Goal: Task Accomplishment & Management: Manage account settings

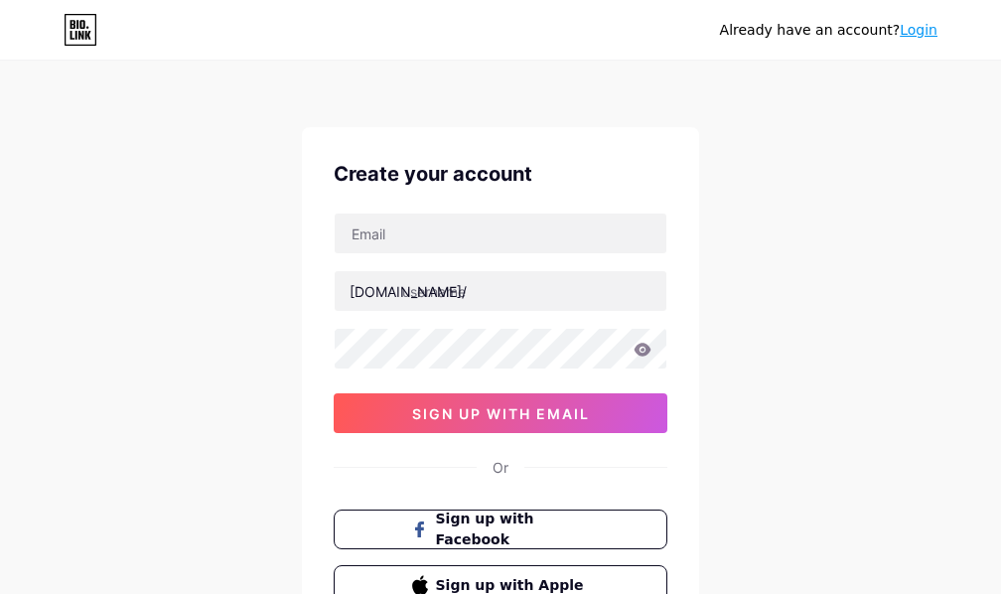
click at [779, 518] on div "Already have an account? Login Create your account [DOMAIN_NAME]/ 0cAFcWeA6KgnQ…" at bounding box center [500, 380] width 1001 height 760
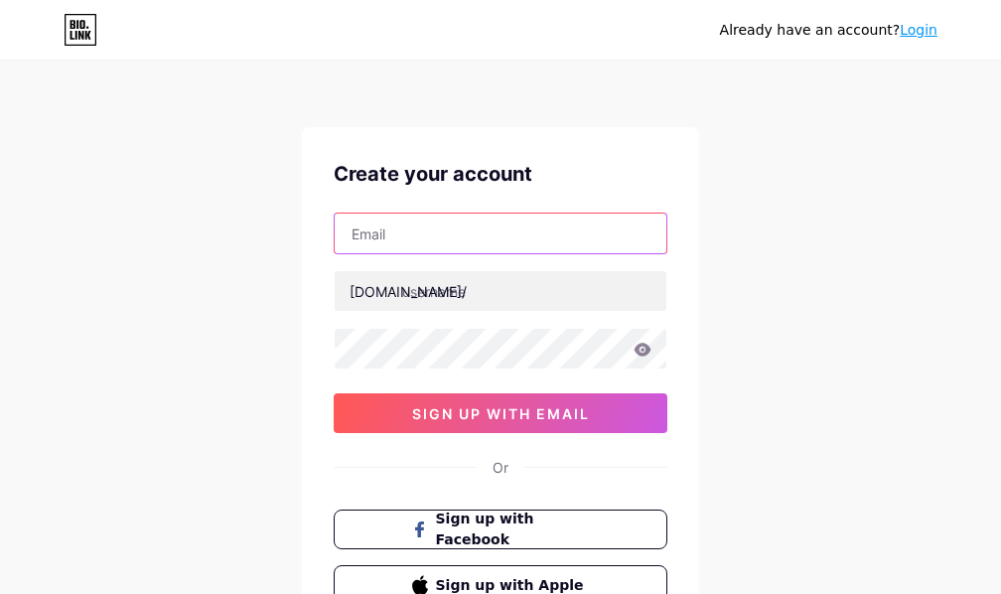
click at [439, 231] on input "text" at bounding box center [501, 234] width 332 height 40
paste input "[EMAIL_ADDRESS][DOMAIN_NAME]"
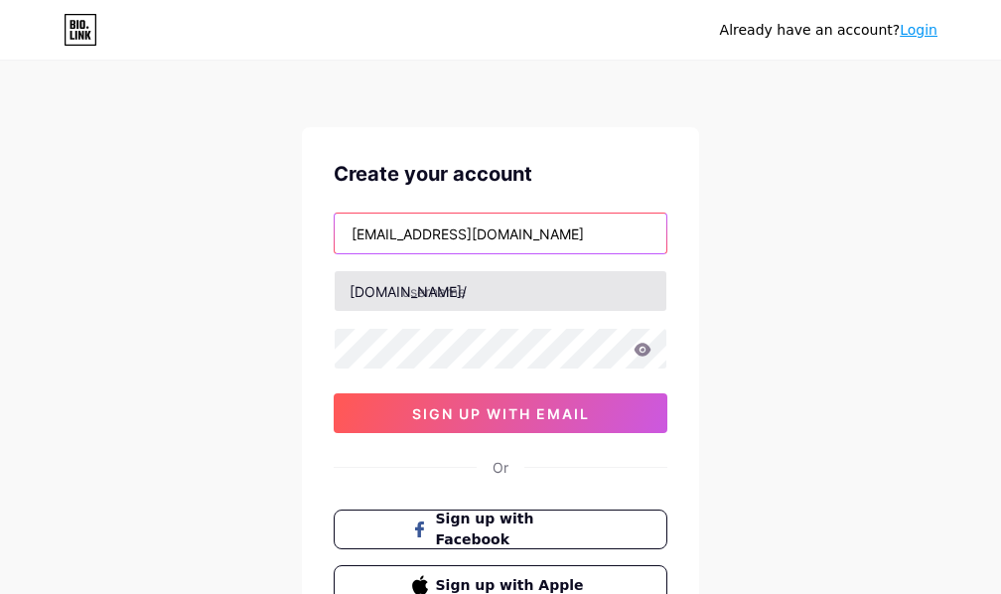
type input "[EMAIL_ADDRESS][DOMAIN_NAME]"
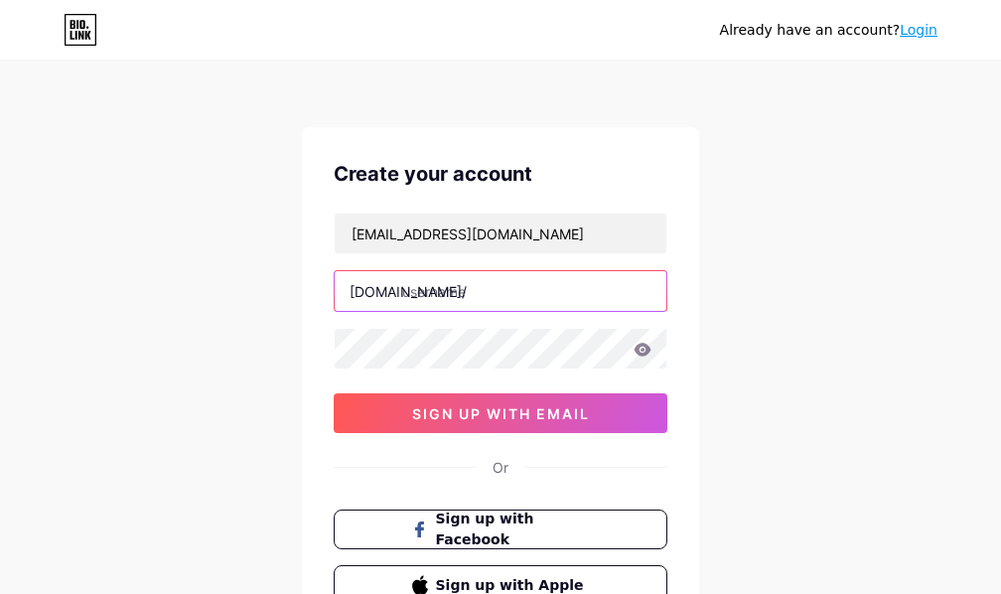
click at [430, 294] on input "text" at bounding box center [501, 291] width 332 height 40
type input "pelangislot_thebest"
click at [811, 345] on div "Already have an account? Login Create your account [EMAIL_ADDRESS][DOMAIN_NAME]…" at bounding box center [500, 380] width 1001 height 760
click at [640, 355] on icon at bounding box center [643, 349] width 17 height 13
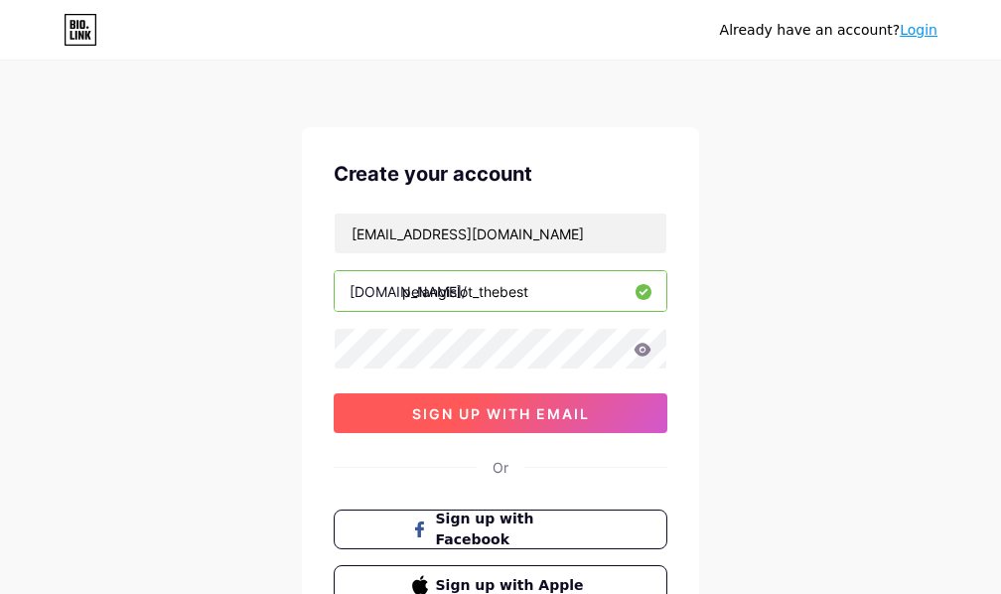
click at [456, 416] on span "sign up with email" at bounding box center [501, 413] width 178 height 17
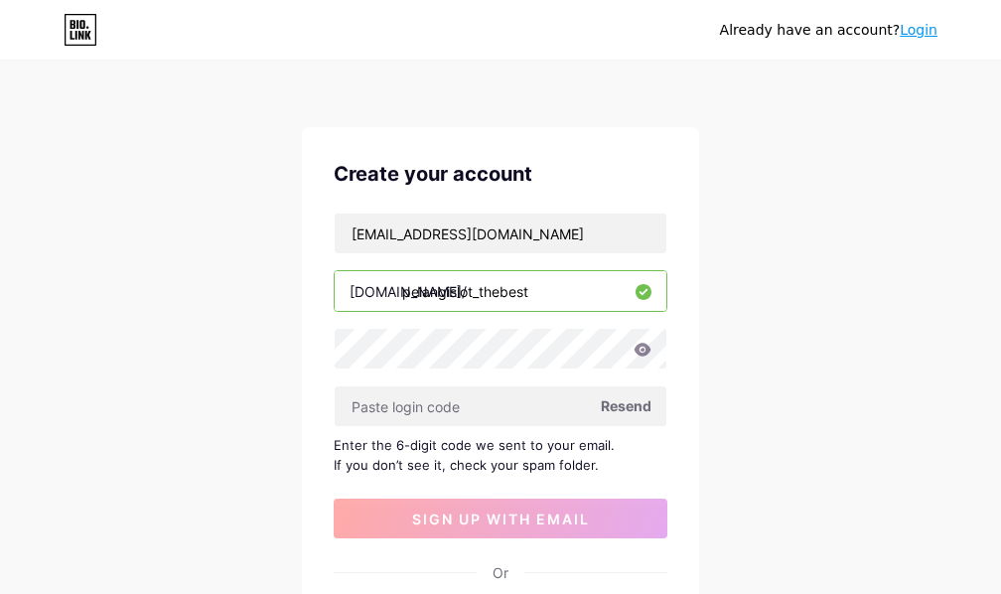
click at [802, 506] on div "Already have an account? Login Create your account [EMAIL_ADDRESS][DOMAIN_NAME]…" at bounding box center [500, 432] width 1001 height 865
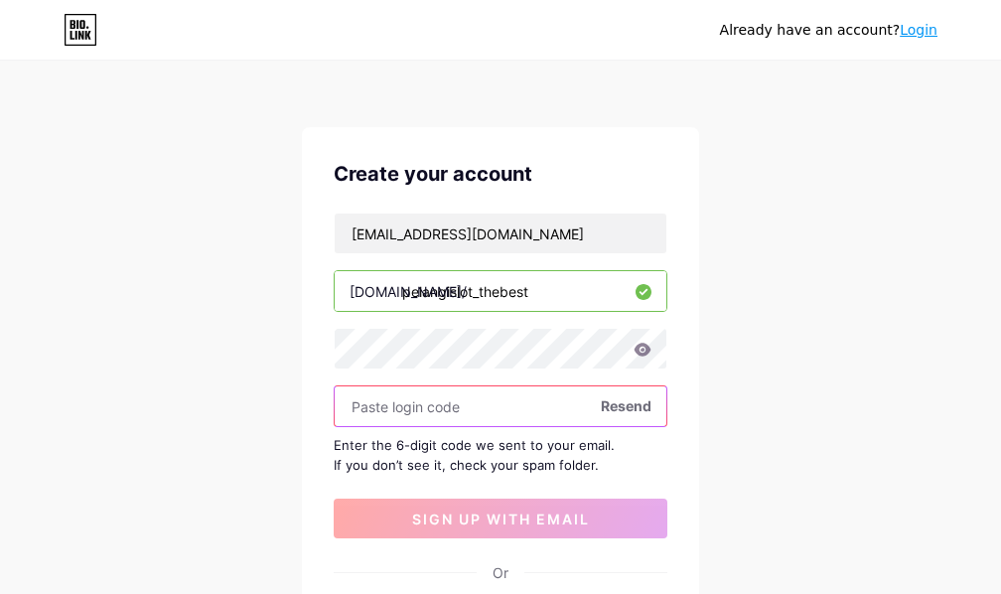
click at [454, 407] on input "text" at bounding box center [501, 406] width 332 height 40
paste input "781633"
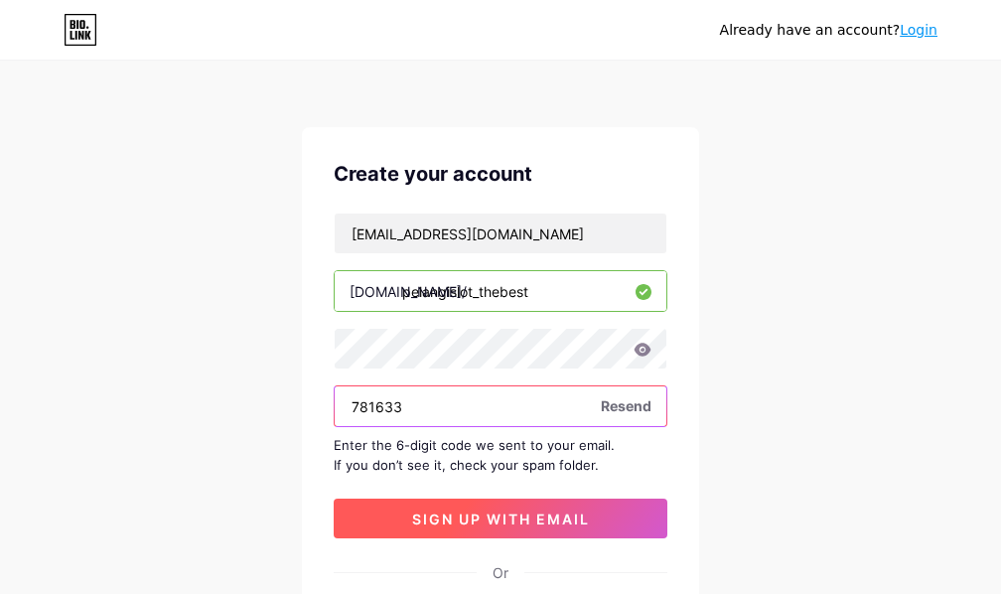
type input "781633"
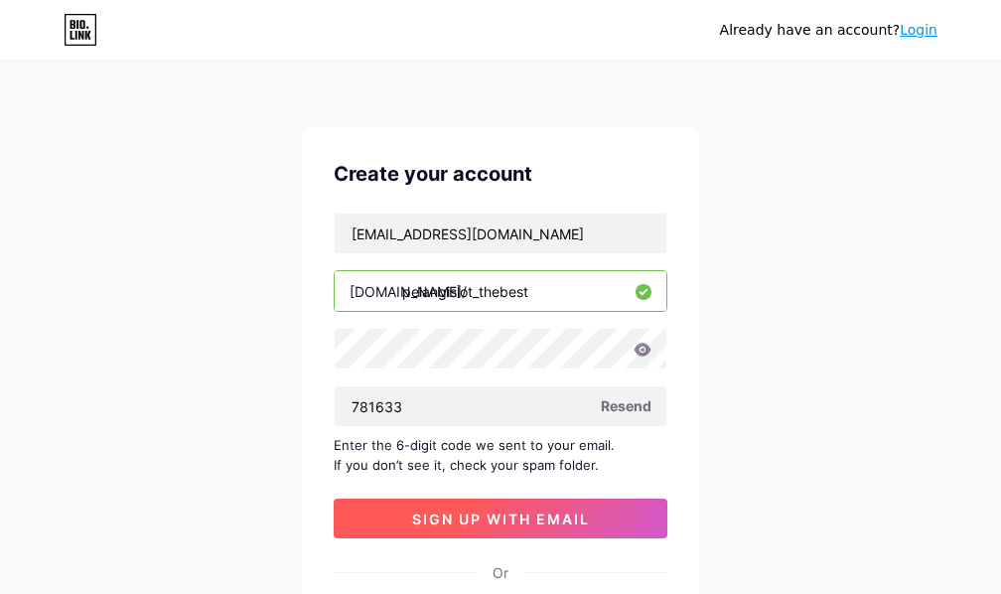
click at [516, 518] on span "sign up with email" at bounding box center [501, 518] width 178 height 17
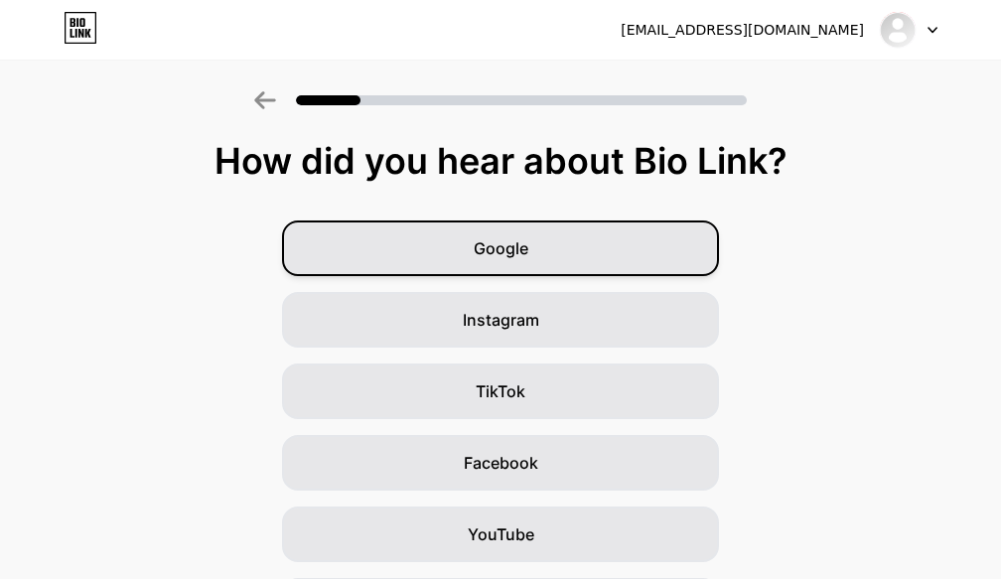
click at [504, 243] on span "Google" at bounding box center [501, 248] width 55 height 24
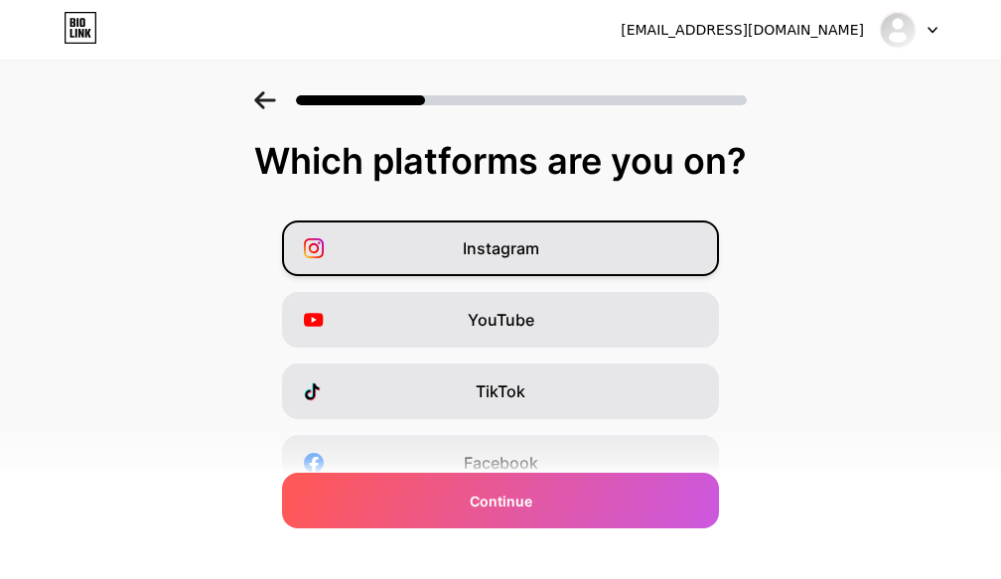
click at [554, 241] on div "Instagram" at bounding box center [500, 248] width 437 height 56
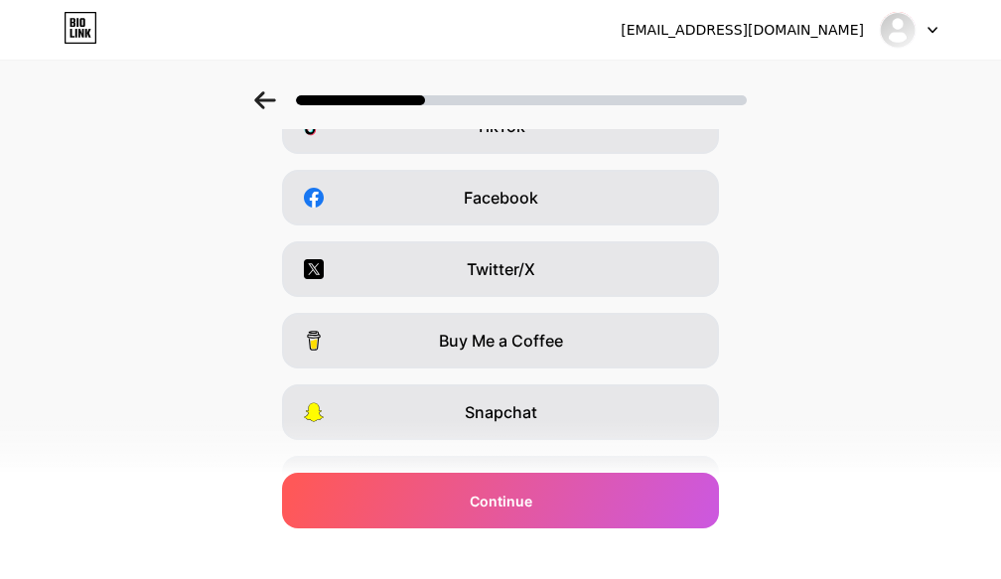
scroll to position [376, 0]
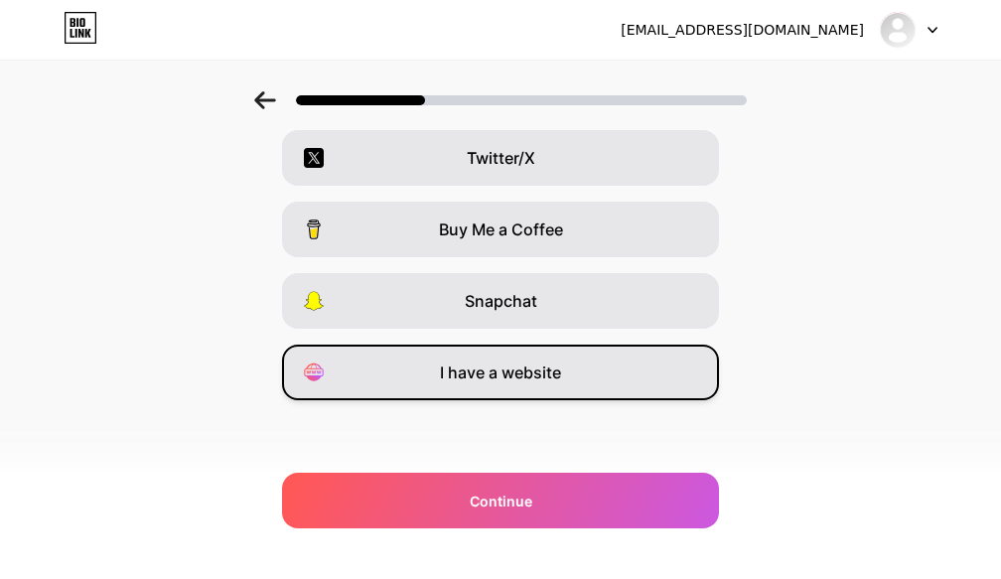
click at [671, 376] on div "I have a website" at bounding box center [500, 373] width 437 height 56
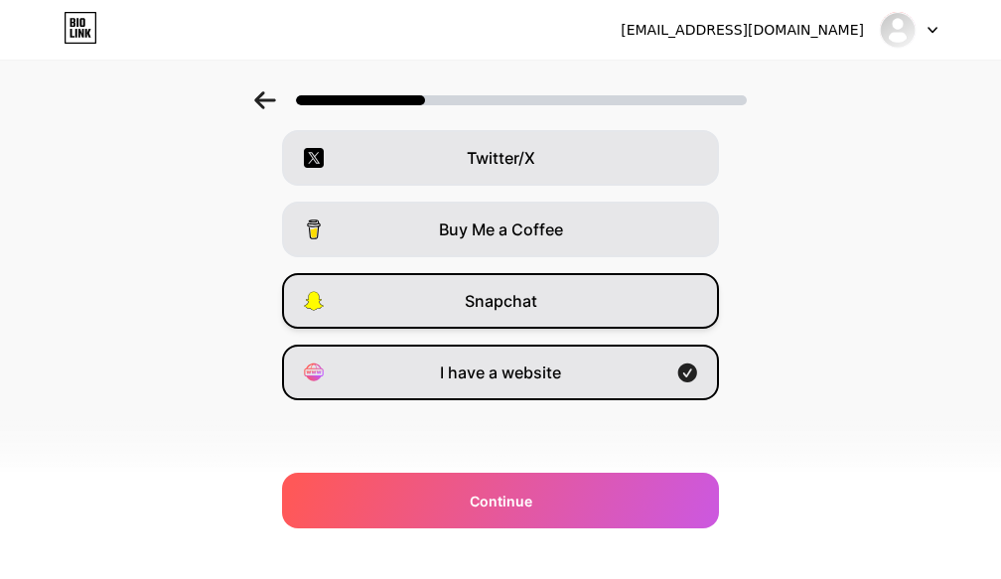
click at [609, 307] on div "Snapchat" at bounding box center [500, 301] width 437 height 56
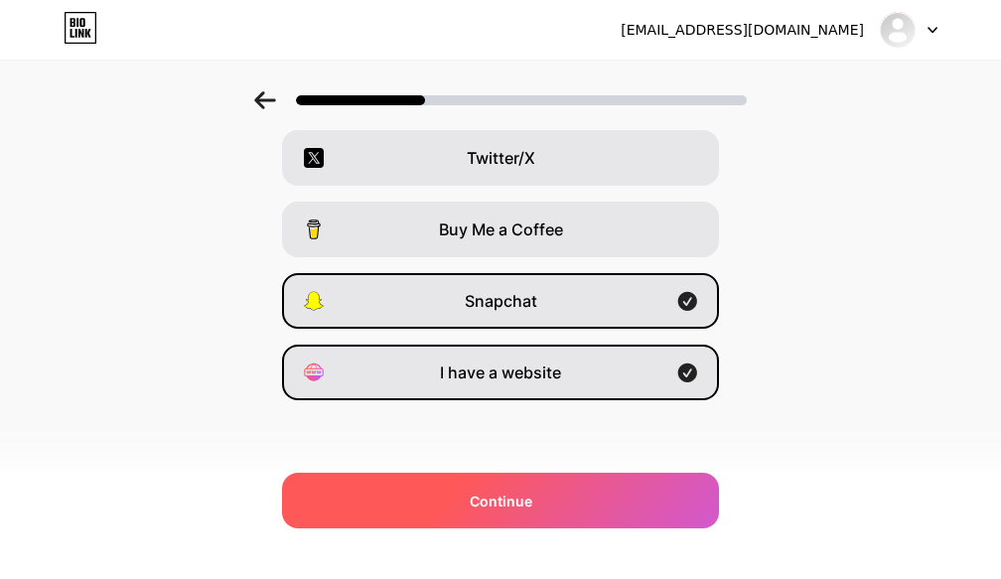
click at [510, 506] on span "Continue" at bounding box center [501, 501] width 63 height 21
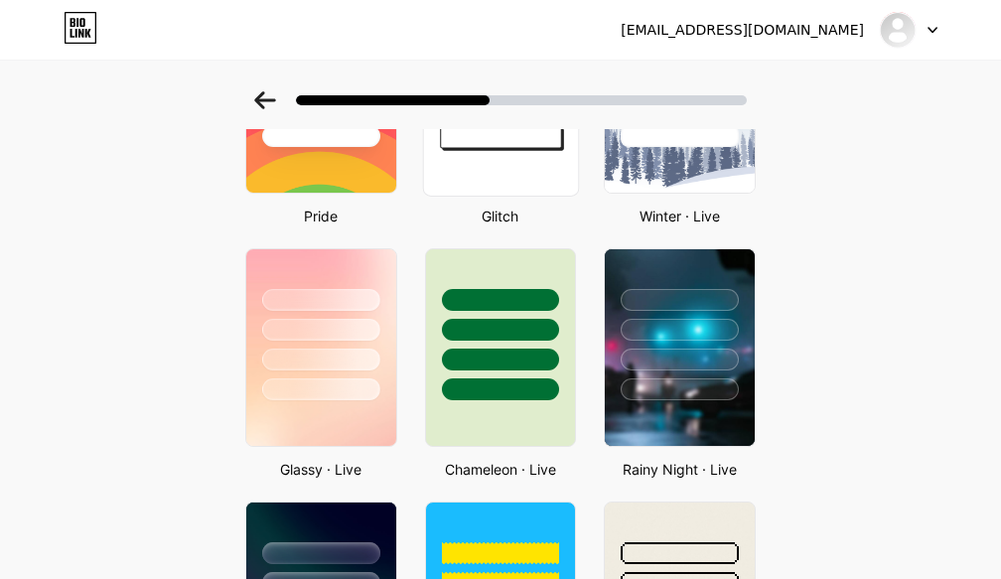
scroll to position [529, 0]
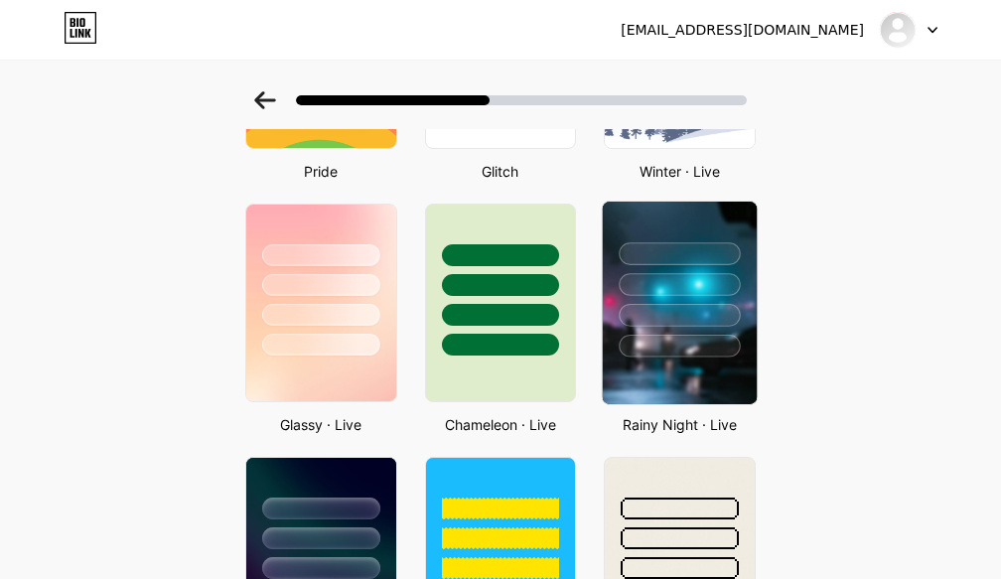
click at [678, 258] on div at bounding box center [680, 253] width 121 height 23
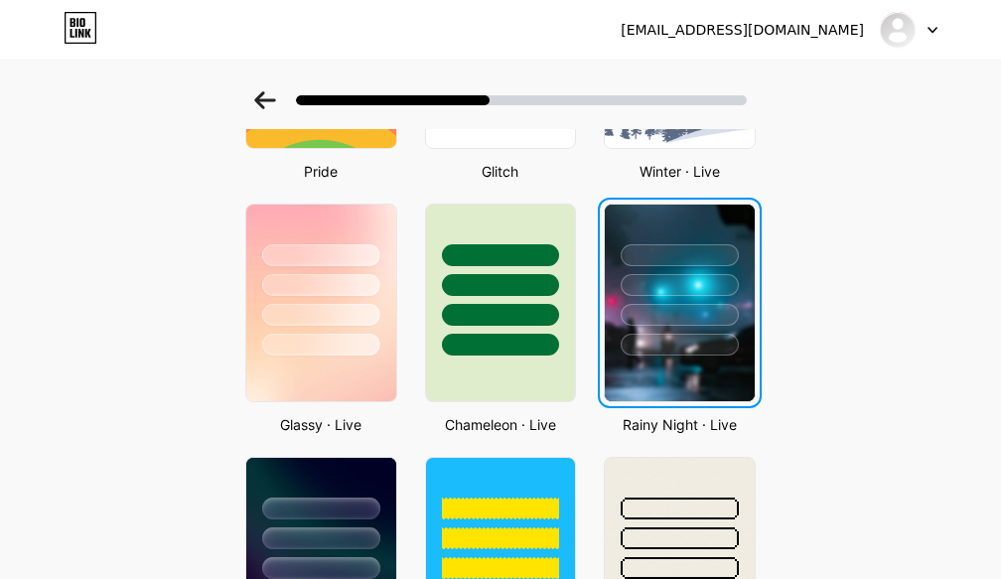
scroll to position [0, 0]
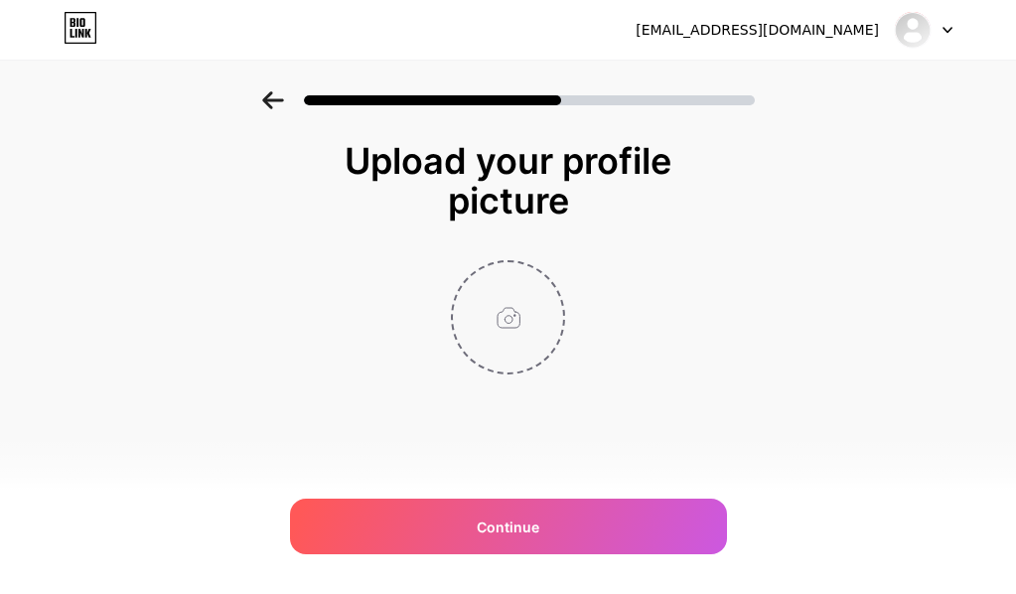
click at [513, 315] on input "file" at bounding box center [508, 317] width 110 height 110
type input "C:\fakepath\Purple and Pink Modern Neon DJ Music Album Cover (1).gif"
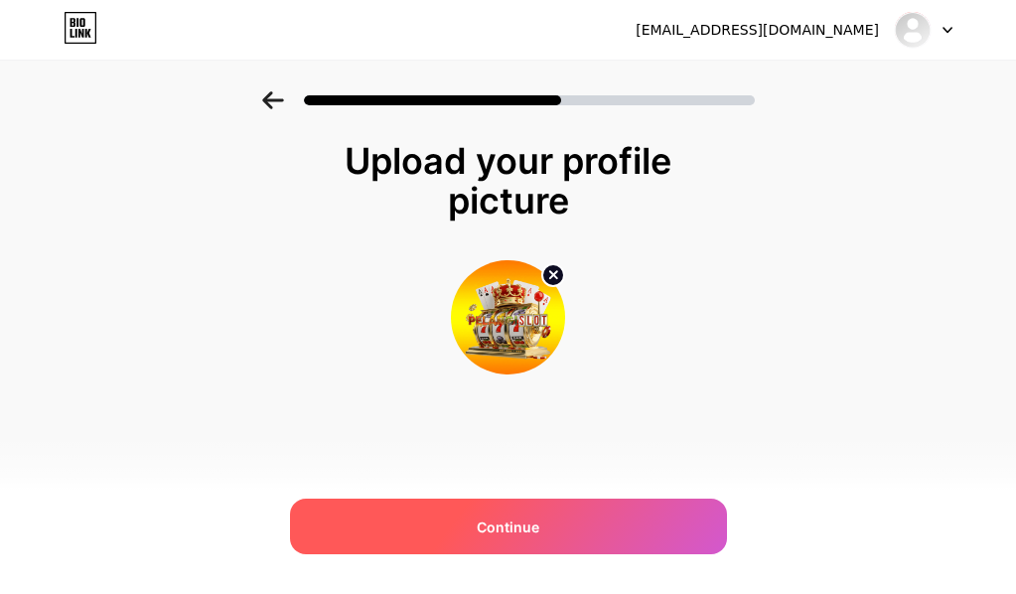
click at [494, 535] on span "Continue" at bounding box center [508, 526] width 63 height 21
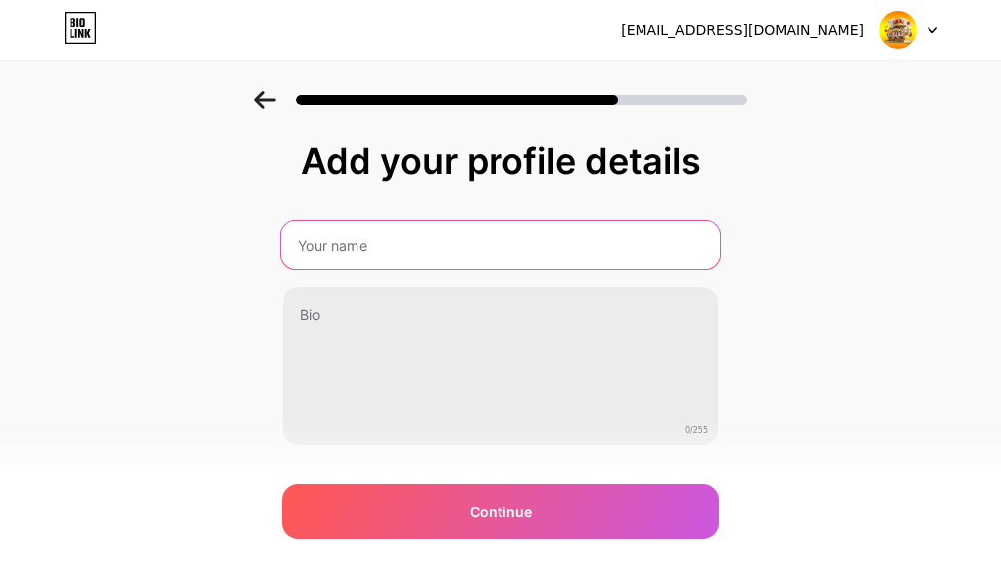
click at [406, 248] on input "text" at bounding box center [500, 245] width 439 height 48
type input "pelangislot_thebest"
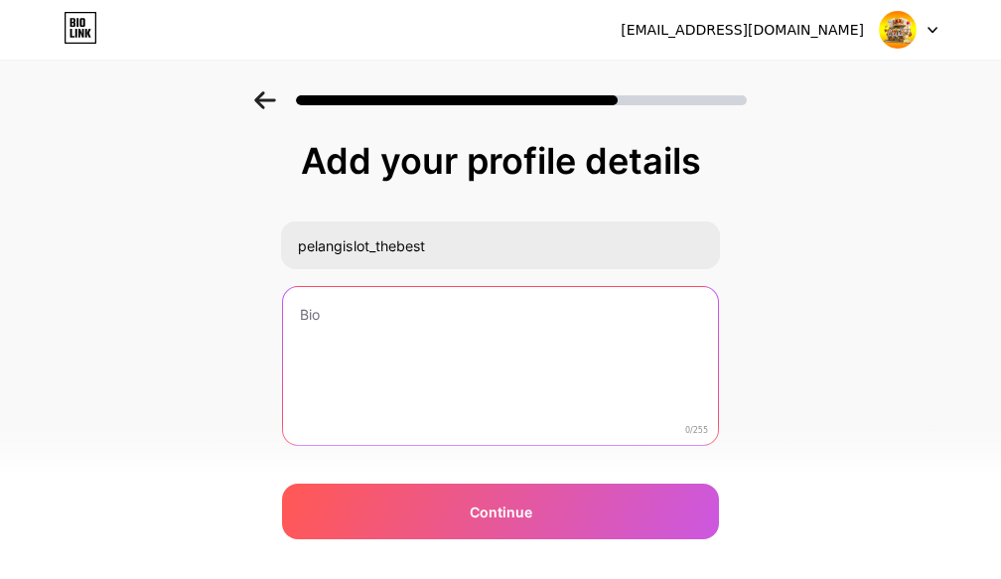
click at [358, 324] on textarea at bounding box center [500, 367] width 435 height 160
click at [351, 314] on textarea at bounding box center [500, 367] width 439 height 162
paste textarea "SLOT GACOR AUTO CUAN 2025"
click at [552, 318] on textarea "SLOT GACOR AUTO CUAN 2025" at bounding box center [500, 367] width 435 height 160
paste textarea "New Member 100% – Tanpa Syarat!"
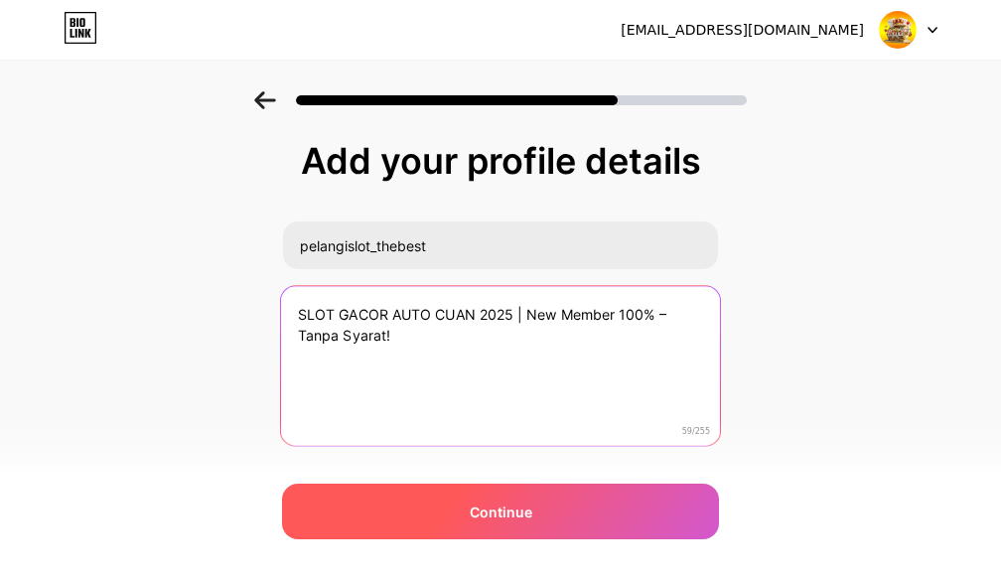
type textarea "SLOT GACOR AUTO CUAN 2025 | New Member 100% – Tanpa Syarat!"
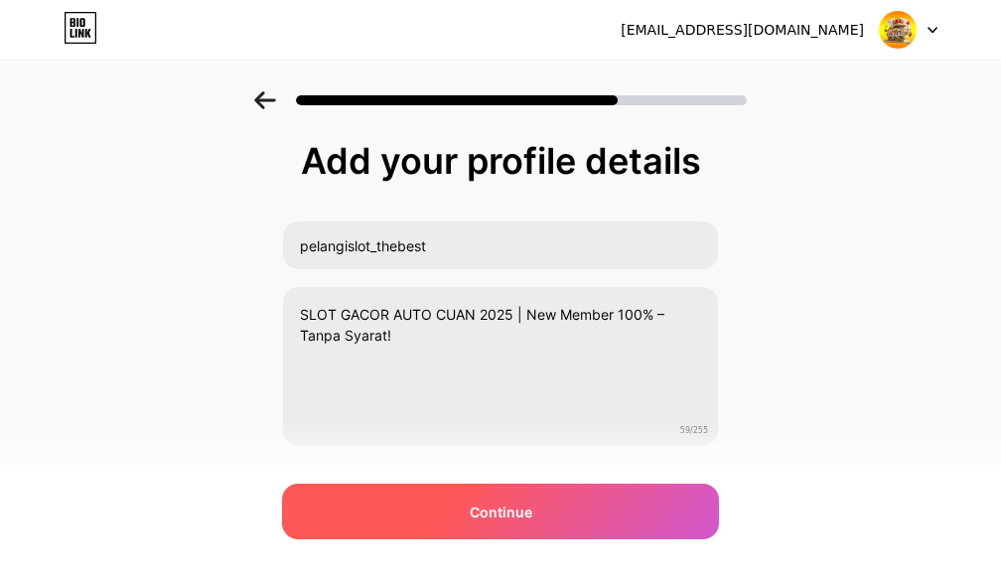
click at [522, 518] on span "Continue" at bounding box center [501, 512] width 63 height 21
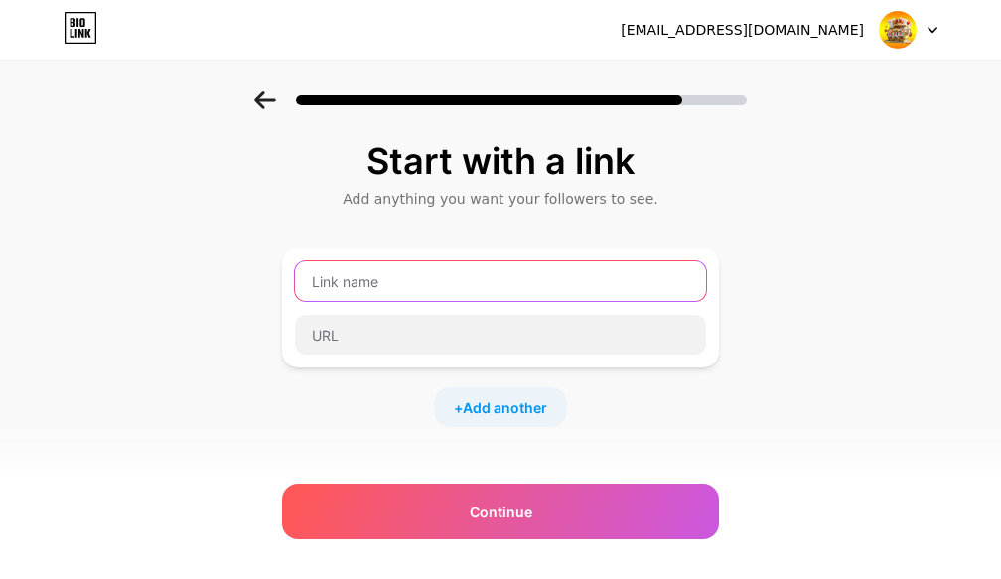
click at [369, 282] on input "text" at bounding box center [500, 281] width 411 height 40
type input "p"
type input "link login pelangislot"
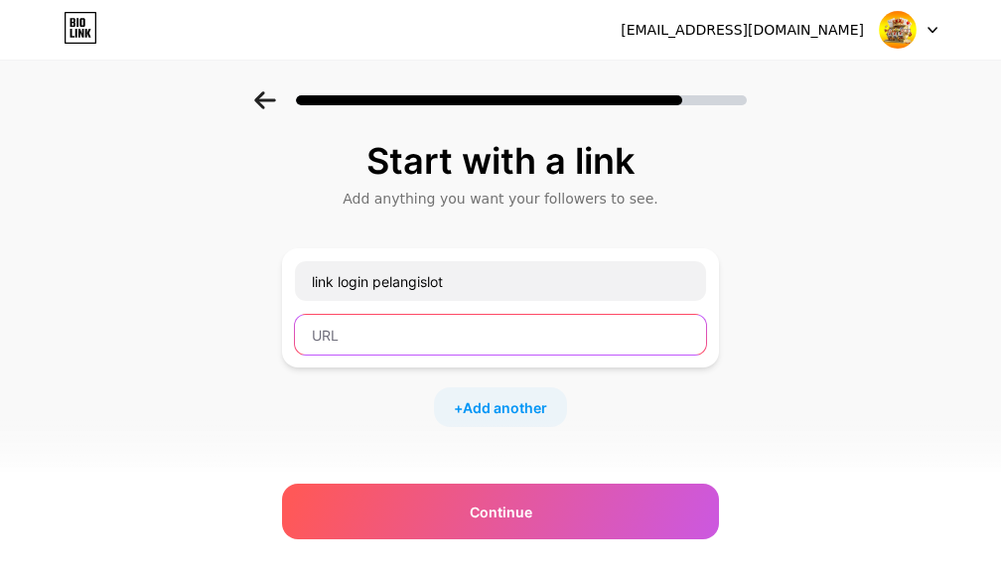
click at [373, 338] on input "text" at bounding box center [500, 335] width 411 height 40
paste input "[URL][DOMAIN_NAME]"
type input "[URL][DOMAIN_NAME]"
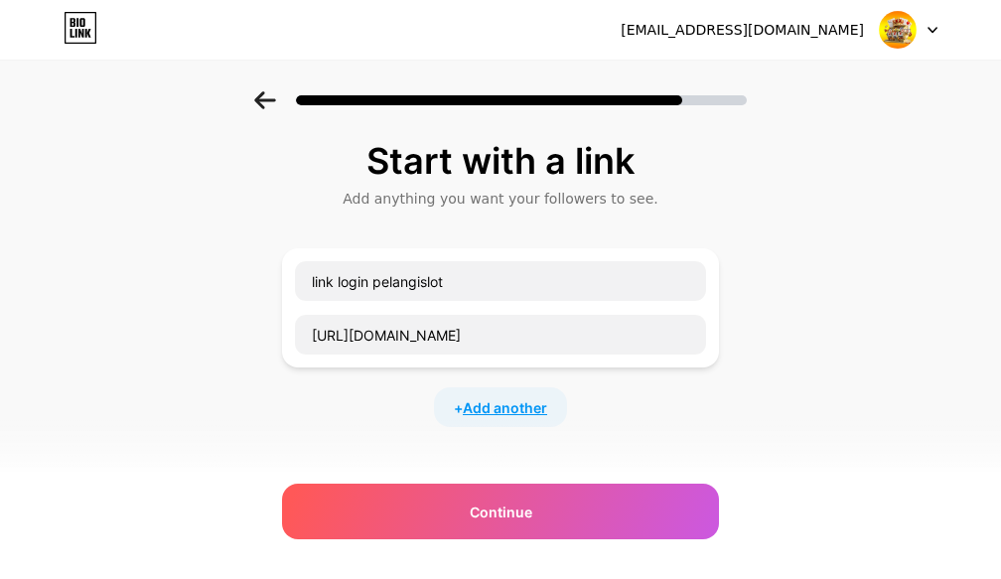
click at [498, 407] on span "Add another" at bounding box center [505, 407] width 84 height 21
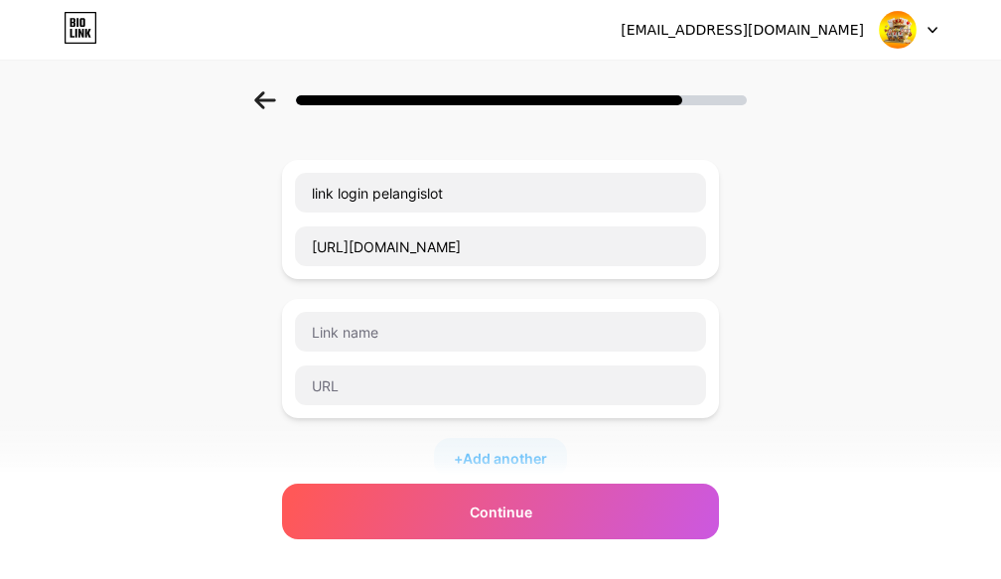
scroll to position [132, 0]
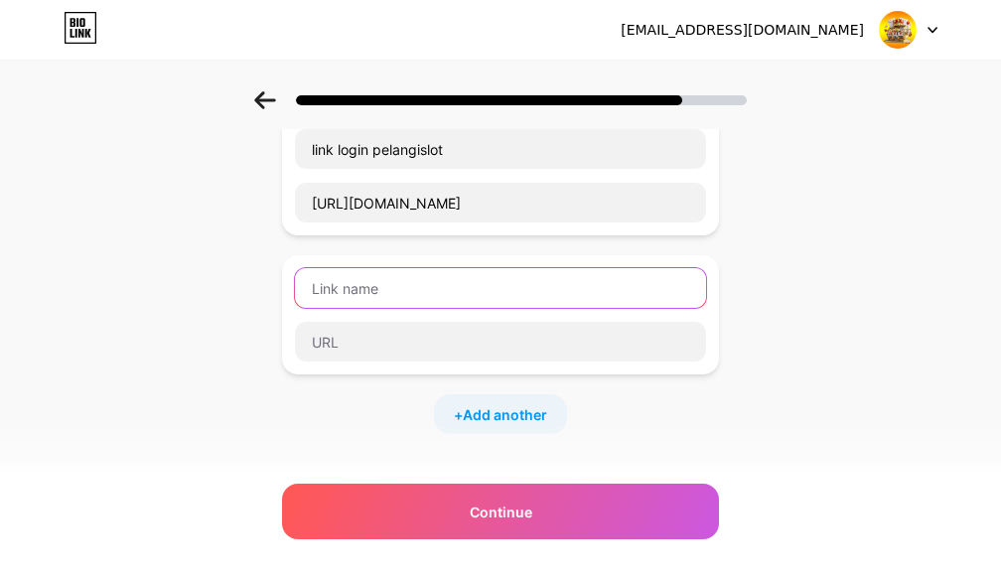
click at [471, 292] on input "text" at bounding box center [500, 288] width 411 height 40
type input "l"
type input "link rtp pelangislot"
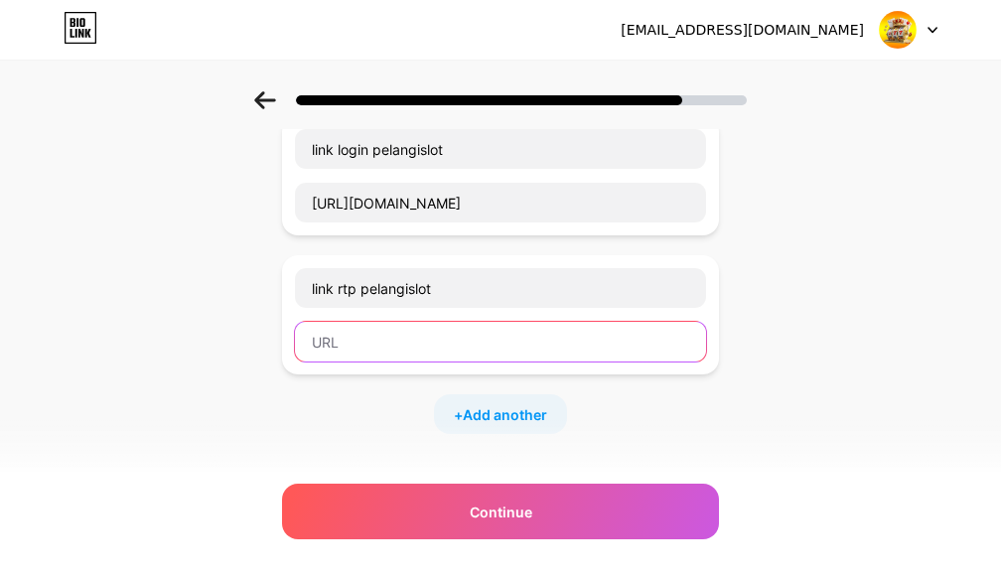
click at [360, 343] on input "text" at bounding box center [500, 342] width 411 height 40
paste input "[URL][DOMAIN_NAME]"
type input "[URL][DOMAIN_NAME]"
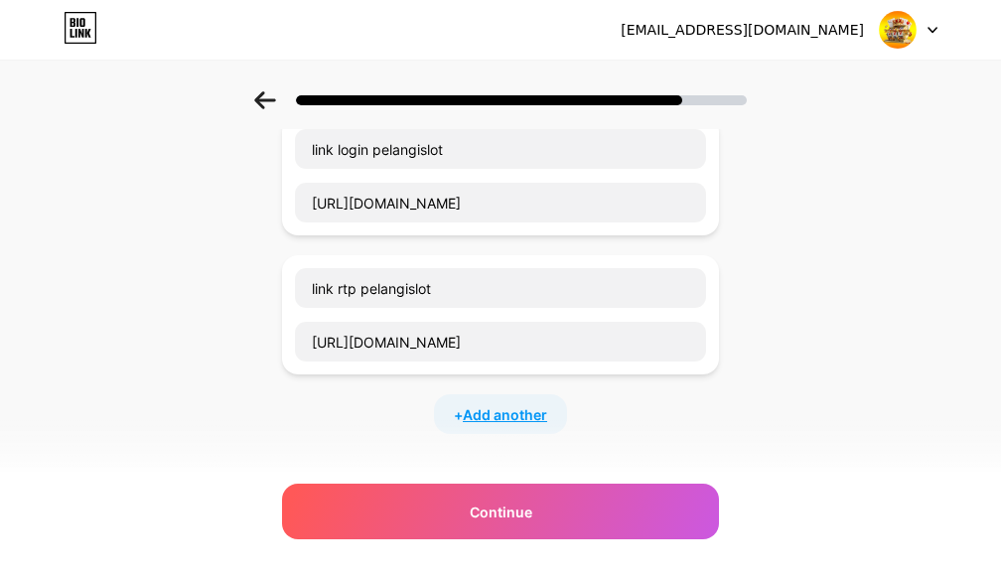
click at [497, 412] on span "Add another" at bounding box center [505, 414] width 84 height 21
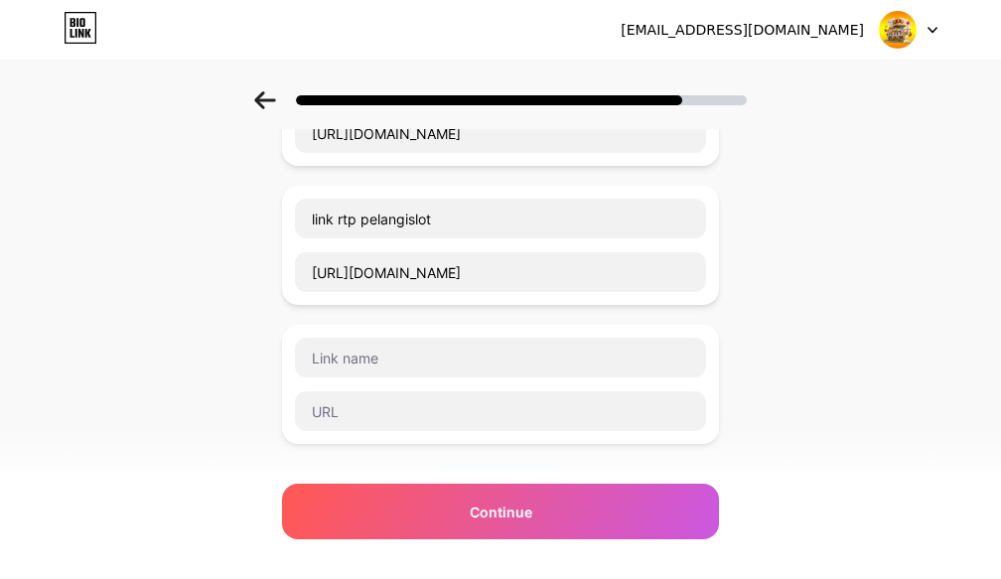
scroll to position [265, 0]
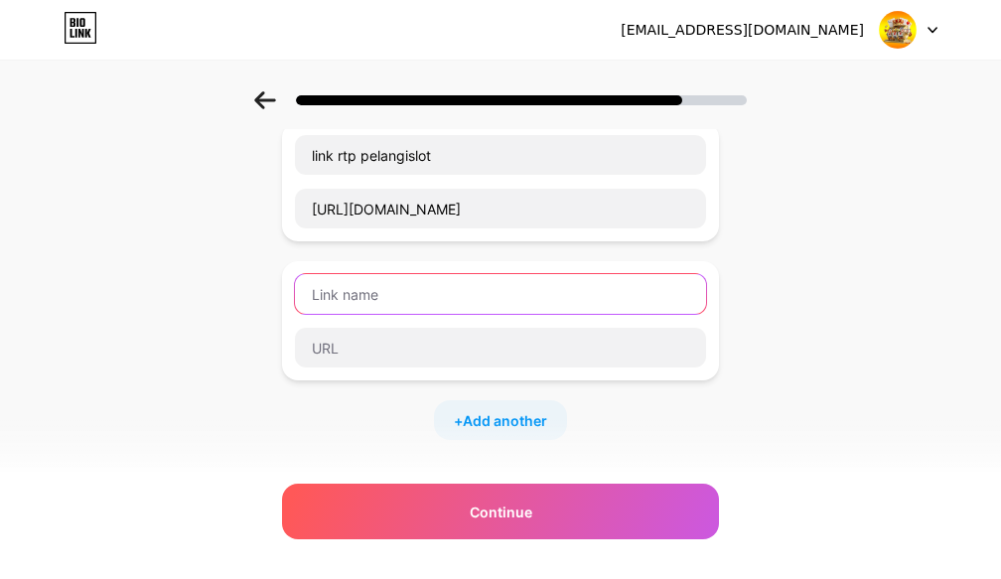
click at [426, 298] on input "text" at bounding box center [500, 294] width 411 height 40
click at [390, 295] on input "text" at bounding box center [500, 294] width 411 height 40
type input "wa resmi pelangislot"
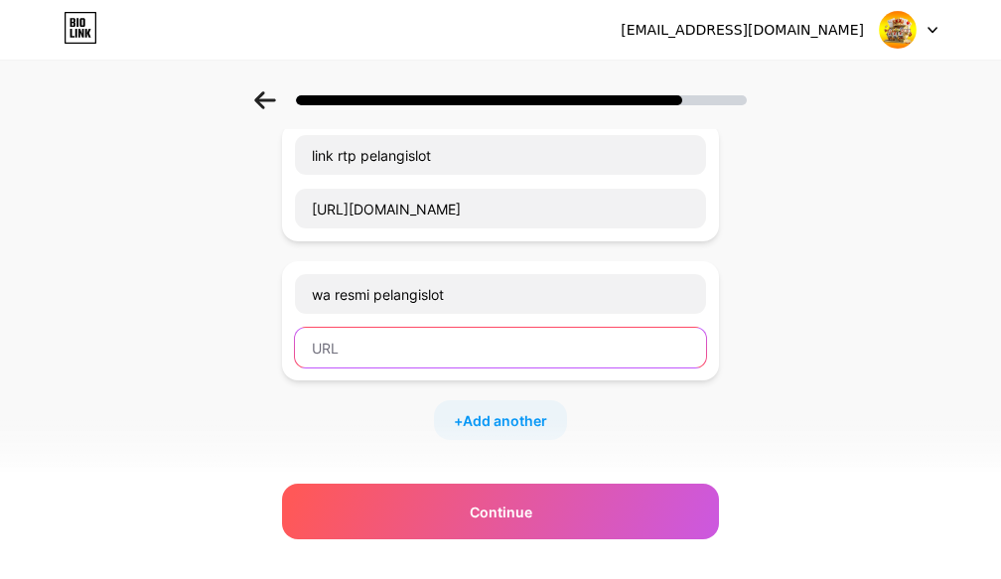
click at [385, 353] on input "text" at bounding box center [500, 348] width 411 height 40
paste input "[URL][DOMAIN_NAME]"
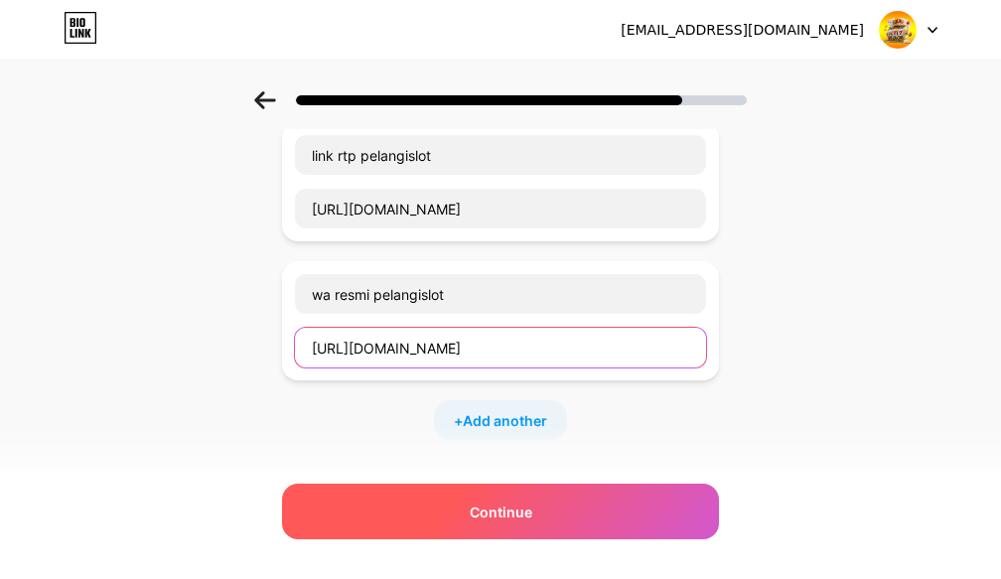
type input "[URL][DOMAIN_NAME]"
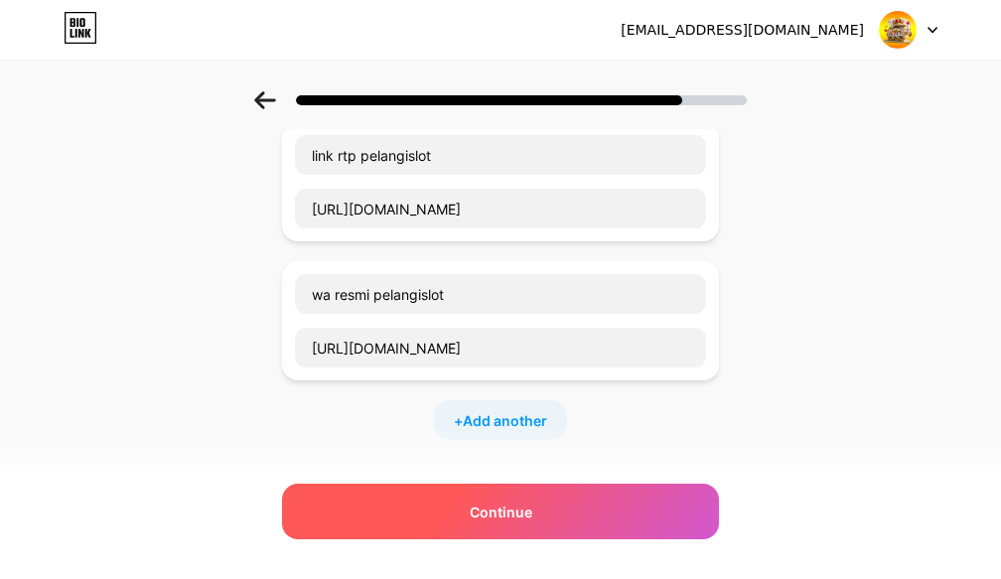
click at [514, 511] on span "Continue" at bounding box center [501, 512] width 63 height 21
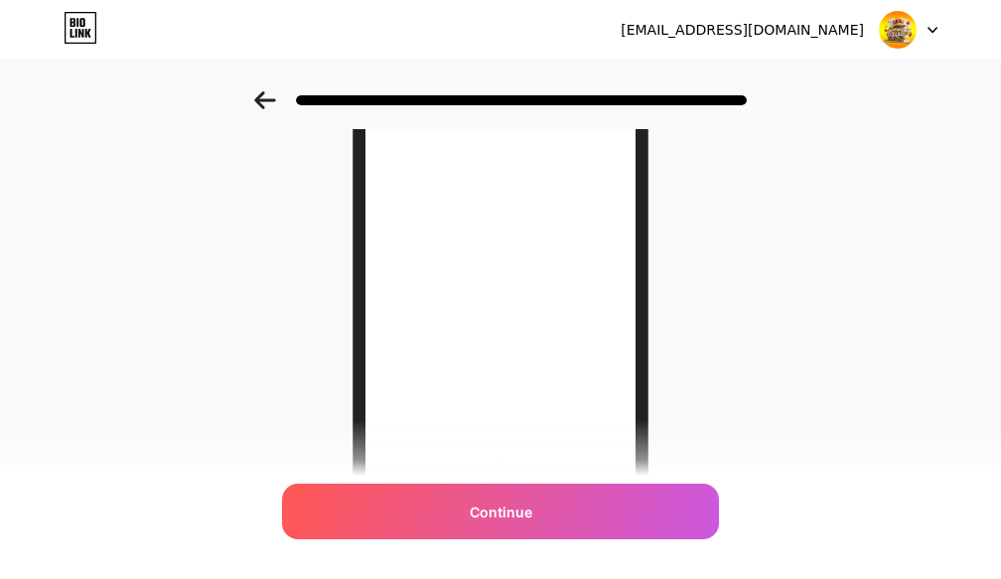
scroll to position [397, 0]
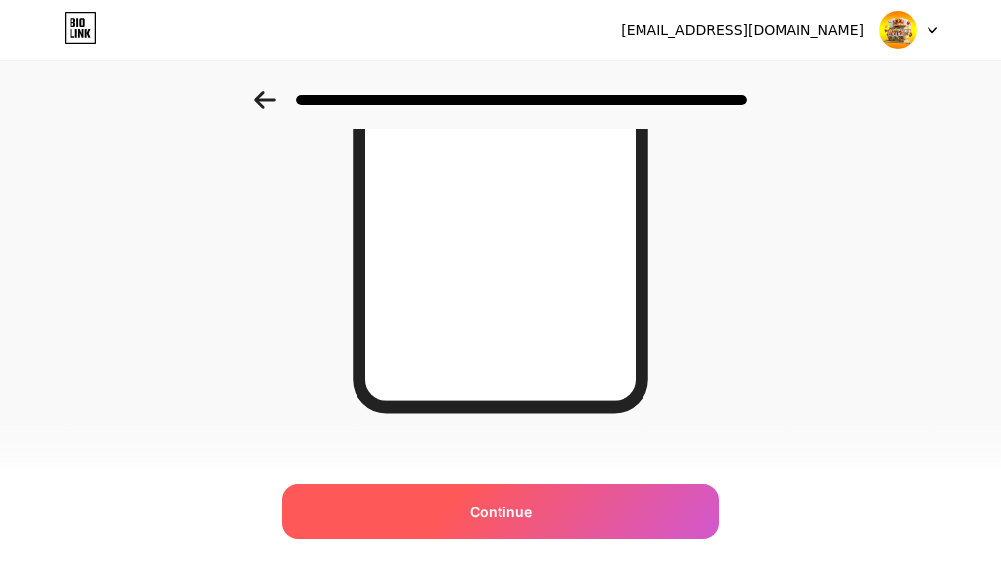
click at [508, 510] on span "Continue" at bounding box center [501, 512] width 63 height 21
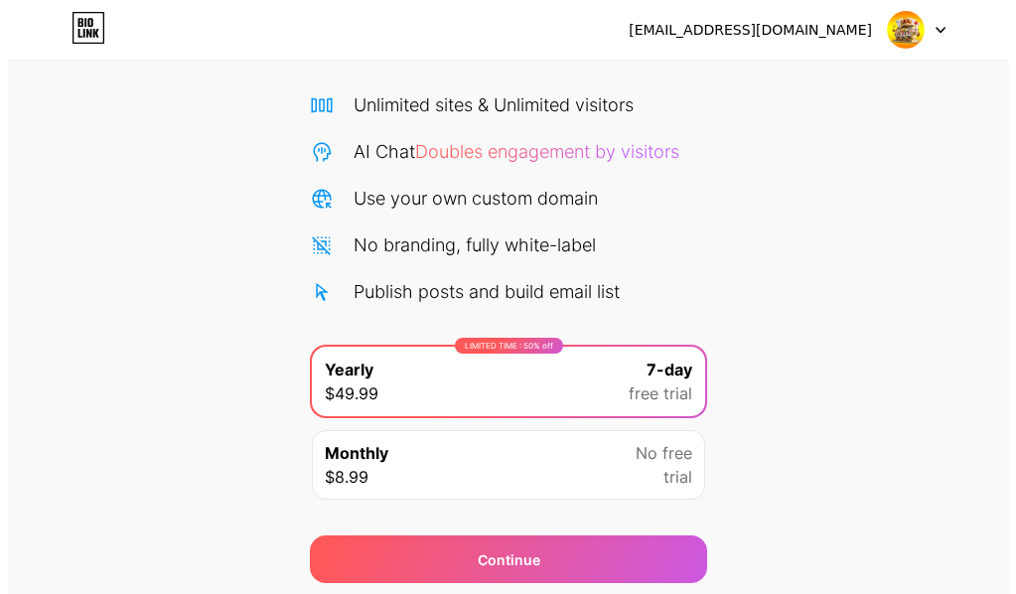
scroll to position [206, 0]
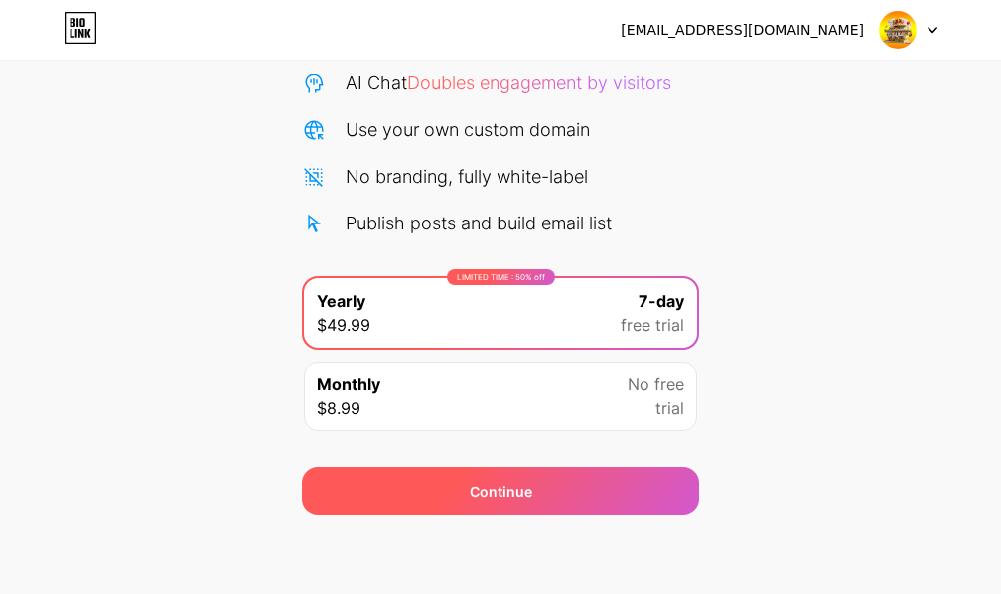
click at [519, 491] on div "Continue" at bounding box center [501, 491] width 63 height 21
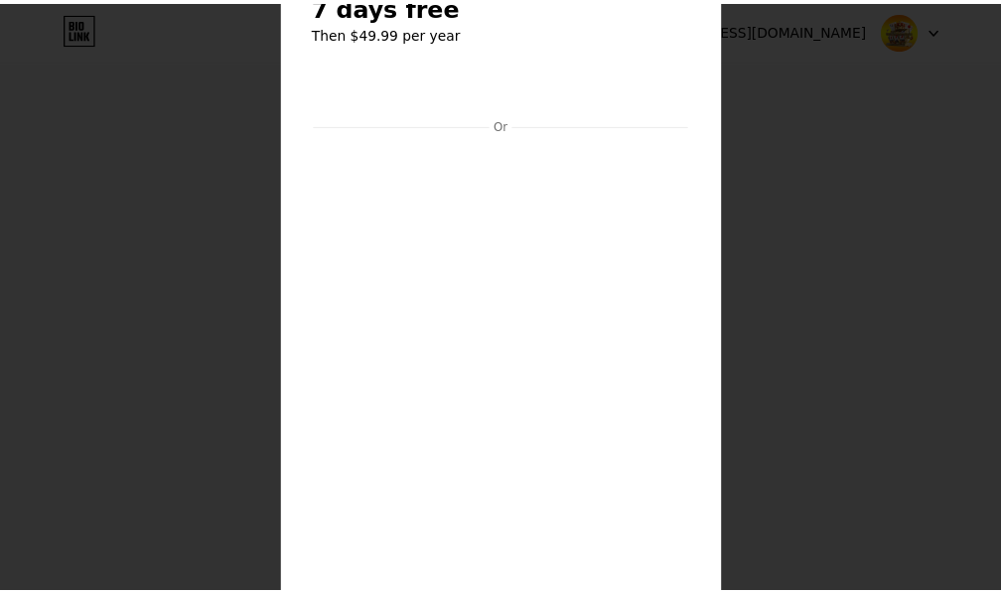
scroll to position [0, 0]
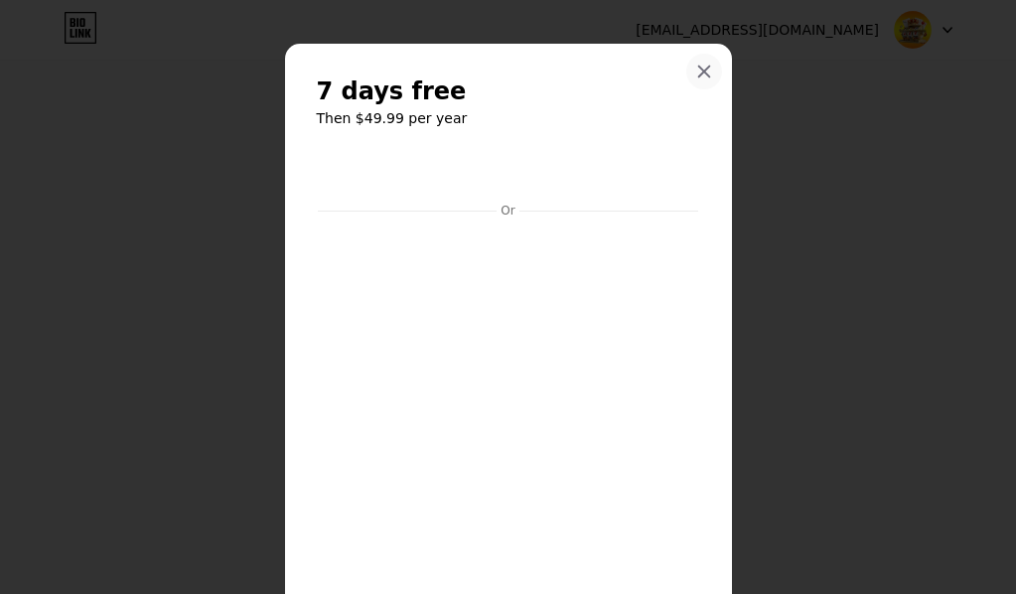
click at [696, 76] on icon at bounding box center [704, 72] width 16 height 16
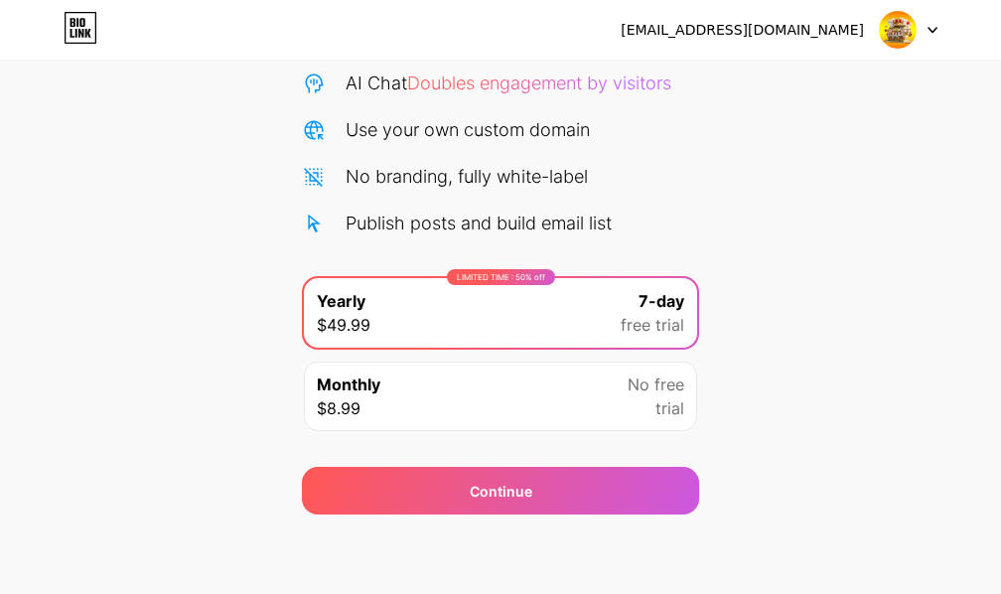
click at [896, 29] on img at bounding box center [898, 30] width 38 height 38
click at [937, 185] on div "Start your 7 day free trial Cancel anytime. We will send you an email 2 days be…" at bounding box center [500, 200] width 1001 height 629
click at [937, 31] on div "[EMAIL_ADDRESS][DOMAIN_NAME] Logout" at bounding box center [500, 30] width 1001 height 36
click at [592, 401] on div "Monthly $8.99 No free trial" at bounding box center [500, 396] width 393 height 70
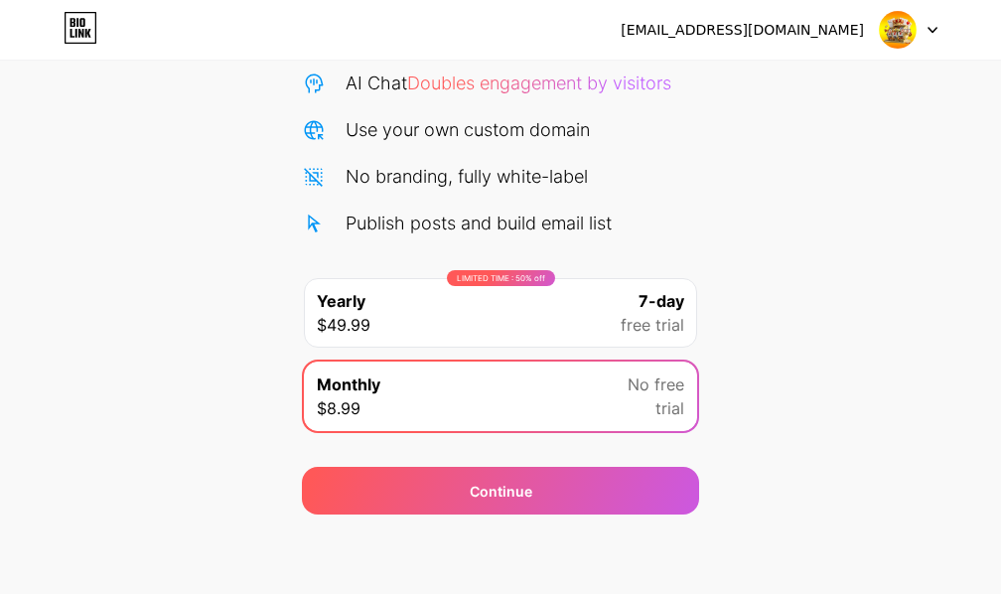
click at [592, 401] on div "Monthly $8.99 No free trial" at bounding box center [500, 396] width 393 height 70
click at [148, 219] on div "Start your 7 day free trial Cancel anytime. We will send you an email 2 days be…" at bounding box center [500, 200] width 1001 height 629
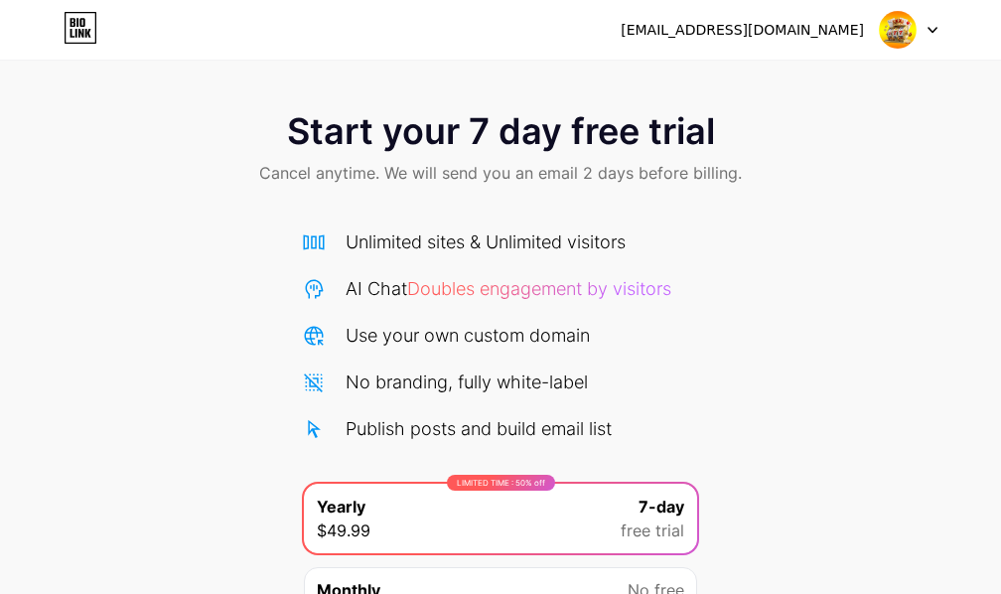
click at [73, 15] on icon at bounding box center [81, 28] width 34 height 32
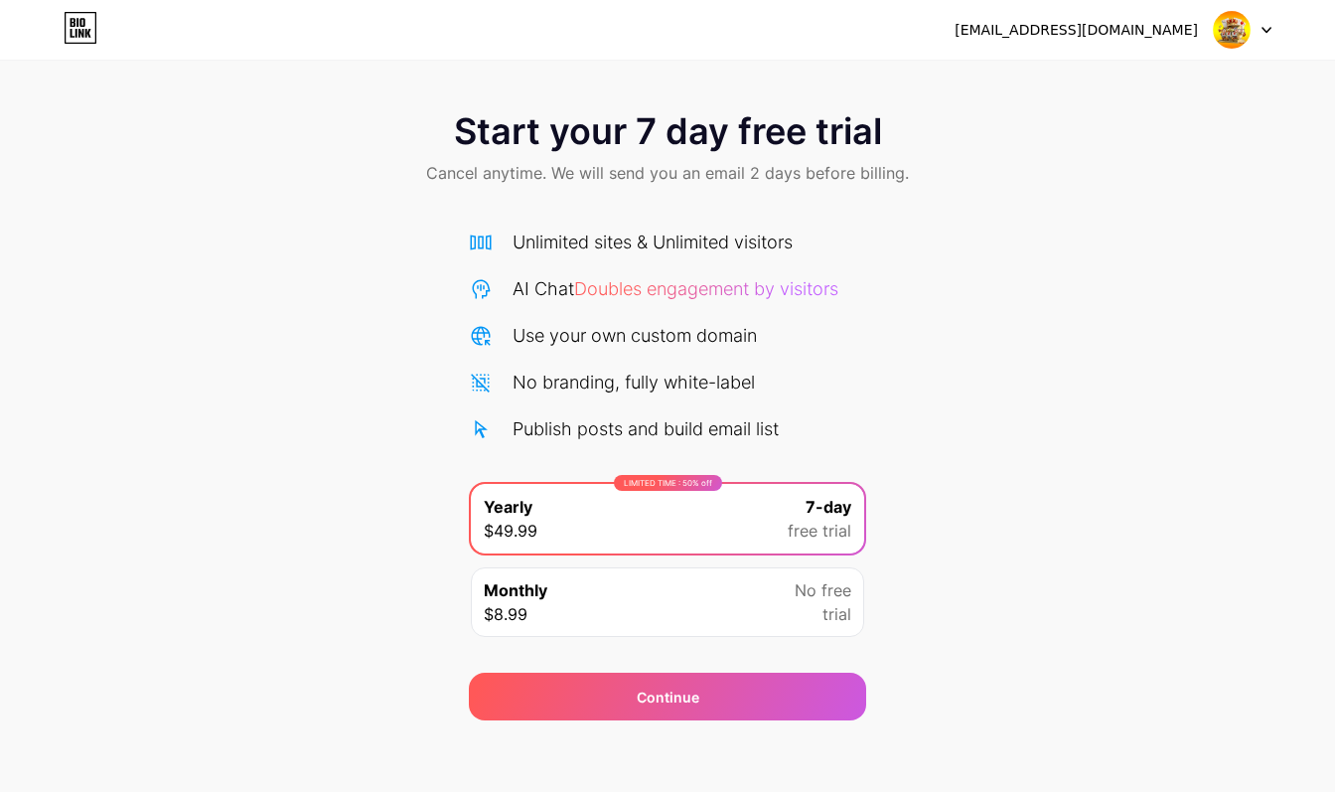
drag, startPoint x: 1145, startPoint y: 537, endPoint x: 1133, endPoint y: 525, distance: 16.9
click at [1000, 525] on div "Start your 7 day free trial Cancel anytime. We will send you an email 2 days be…" at bounding box center [667, 405] width 1335 height 629
click at [1000, 36] on img at bounding box center [1232, 30] width 38 height 38
click at [1000, 84] on li "Logout" at bounding box center [1147, 82] width 246 height 54
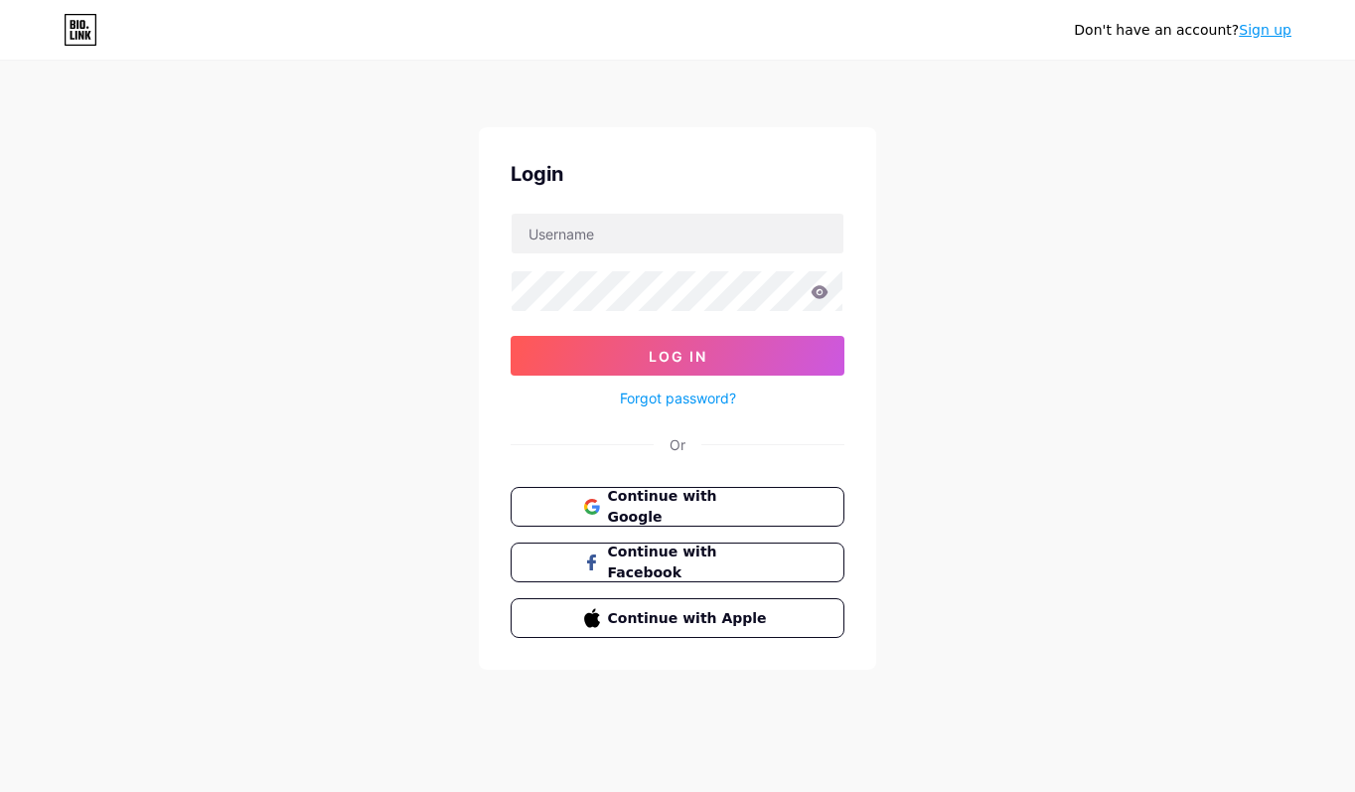
click at [1000, 593] on div "Don't have an account? Sign up Login Log In Forgot password? Or Continue with G…" at bounding box center [677, 366] width 1355 height 733
click at [1000, 486] on div "Don't have an account? Sign up Login Log In Forgot password? Or Continue with G…" at bounding box center [677, 366] width 1355 height 733
click at [1000, 490] on div "Don't have an account? Sign up Login Log In Forgot password? Or Continue with G…" at bounding box center [677, 366] width 1355 height 733
